Goal: Task Accomplishment & Management: Use online tool/utility

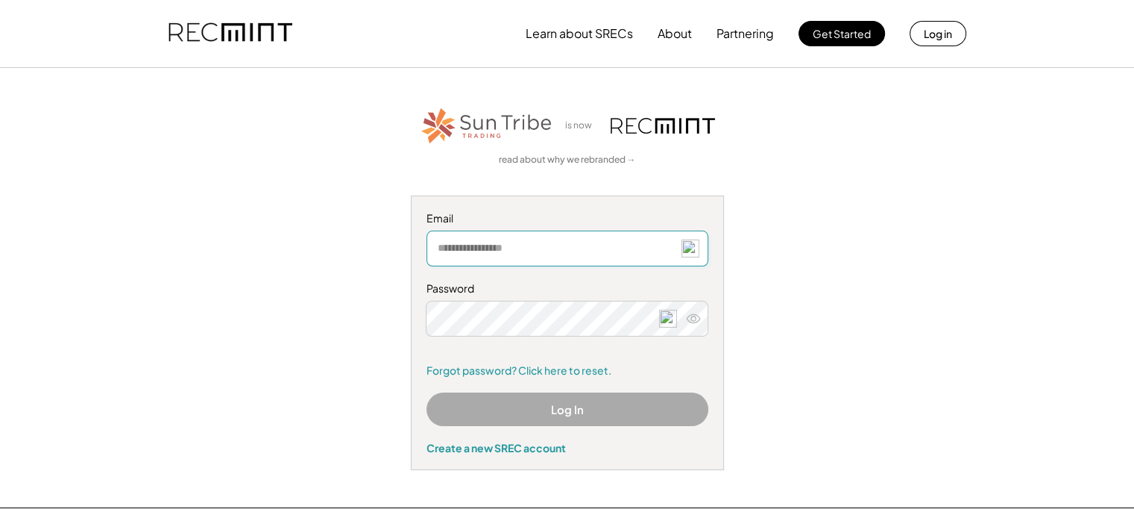
click at [439, 246] on input "email" at bounding box center [568, 248] width 282 height 36
click at [458, 251] on input "email" at bounding box center [568, 248] width 282 height 36
type input "**********"
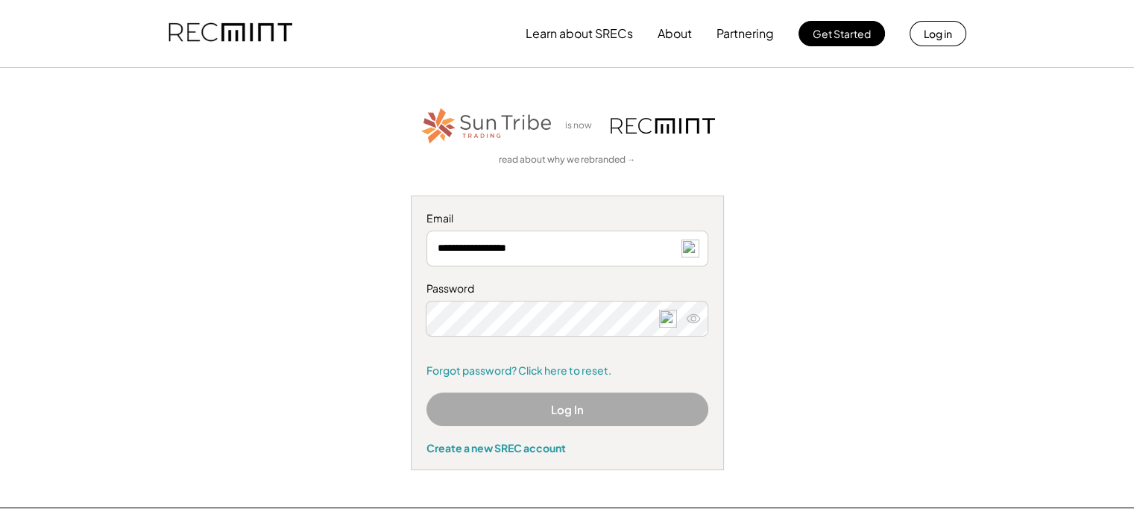
click at [697, 319] on icon at bounding box center [693, 318] width 15 height 15
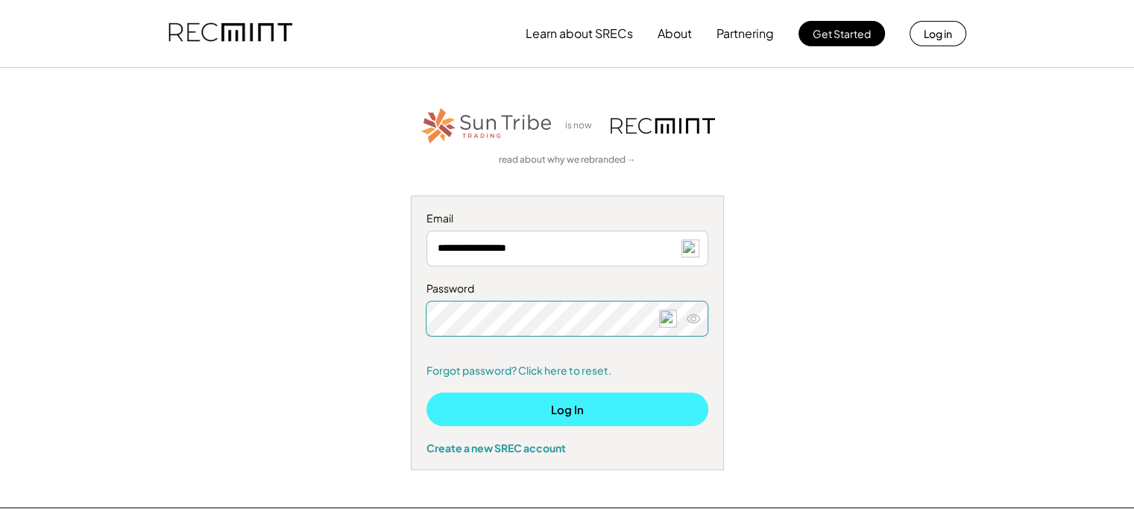
click at [651, 405] on button "Log In" at bounding box center [568, 409] width 282 height 34
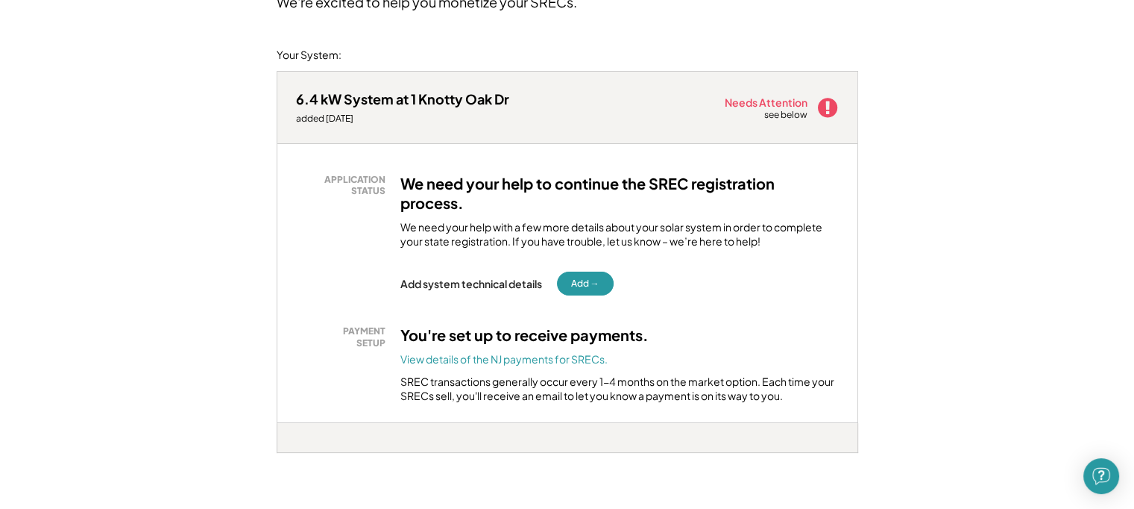
scroll to position [155, 0]
click at [585, 283] on button "Add →" at bounding box center [585, 283] width 57 height 24
